Goal: Navigation & Orientation: Find specific page/section

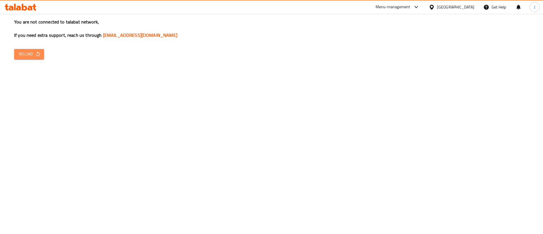
click at [38, 53] on icon "button" at bounding box center [38, 54] width 6 height 6
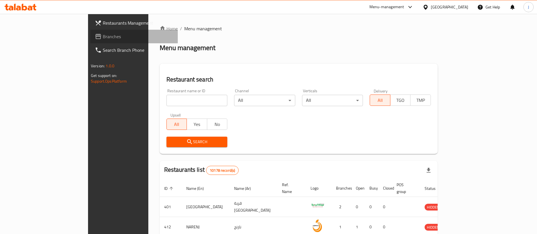
click at [103, 36] on span "Branches" at bounding box center [138, 36] width 70 height 7
